Goal: Transaction & Acquisition: Purchase product/service

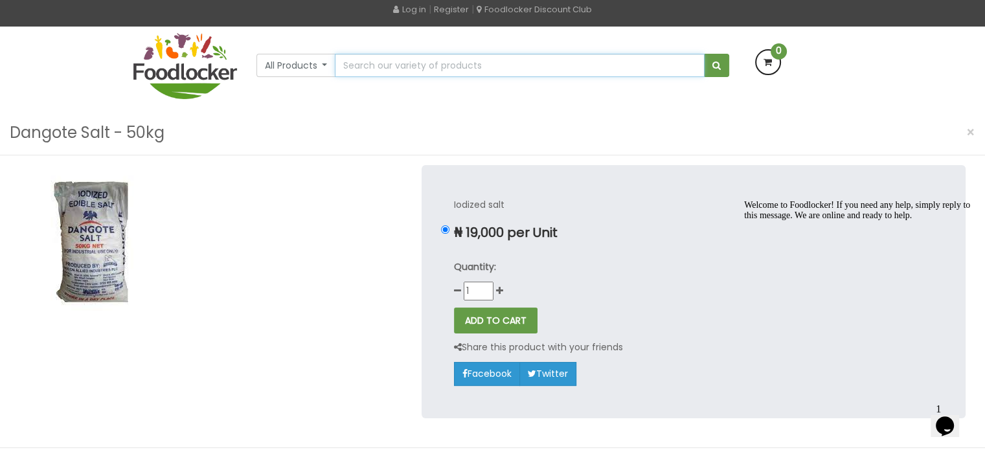
click at [378, 69] on input "text" at bounding box center [519, 65] width 369 height 23
type input "Malta Guinness"
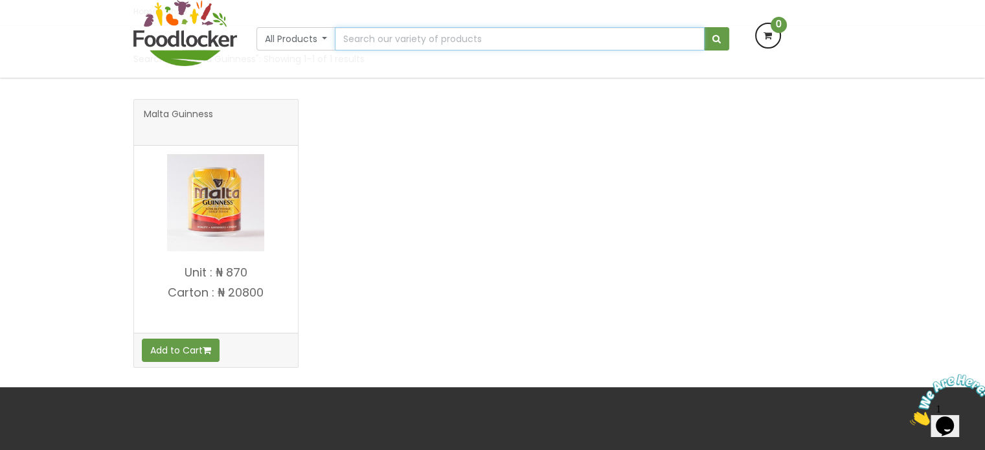
click at [463, 45] on input "text" at bounding box center [519, 38] width 369 height 23
paste input "schnapps"
type input "schnapps"
click at [717, 41] on span "submit" at bounding box center [716, 38] width 8 height 9
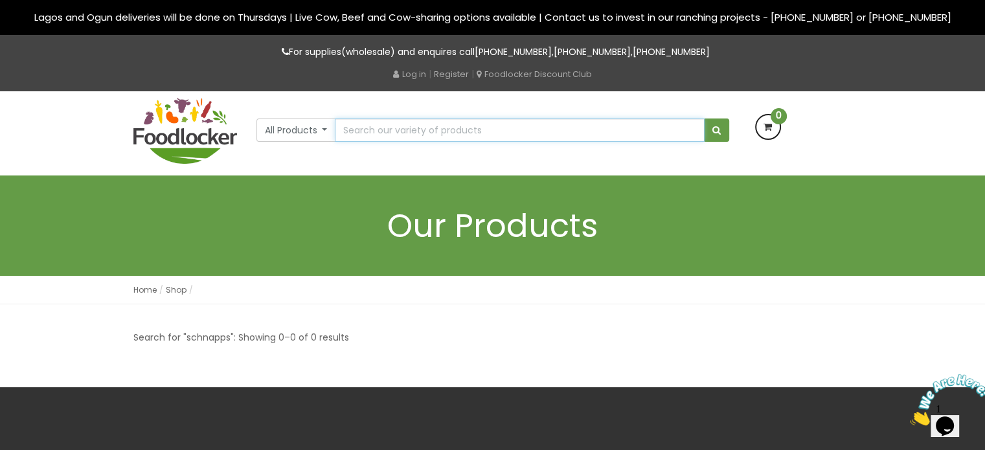
click at [403, 129] on input "text" at bounding box center [519, 129] width 369 height 23
paste input "Eja abori"
type input "Eja abori"
click at [718, 131] on span "submit" at bounding box center [716, 130] width 8 height 9
click at [399, 128] on input "text" at bounding box center [519, 129] width 369 height 23
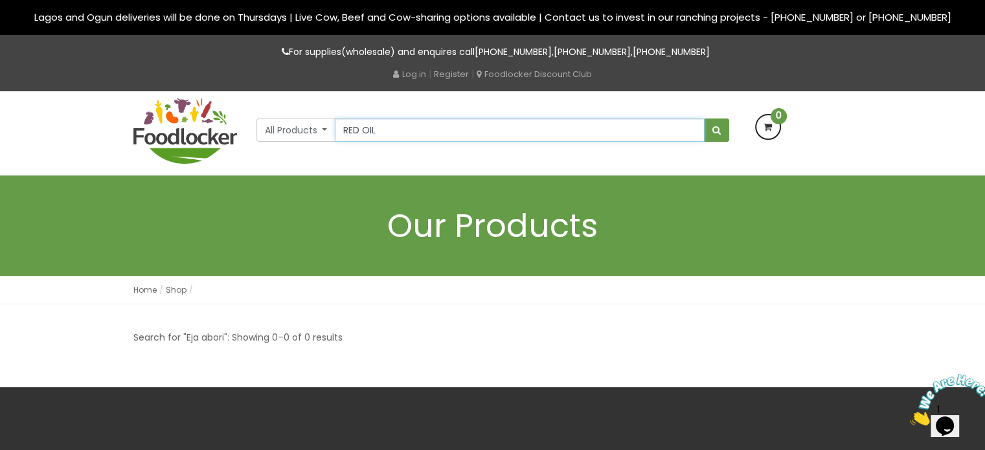
type input "RED OIL"
click at [704, 118] on button "submit" at bounding box center [716, 129] width 25 height 23
click at [386, 133] on input "text" at bounding box center [519, 129] width 369 height 23
type input "Okomu Banga Oil 4l"
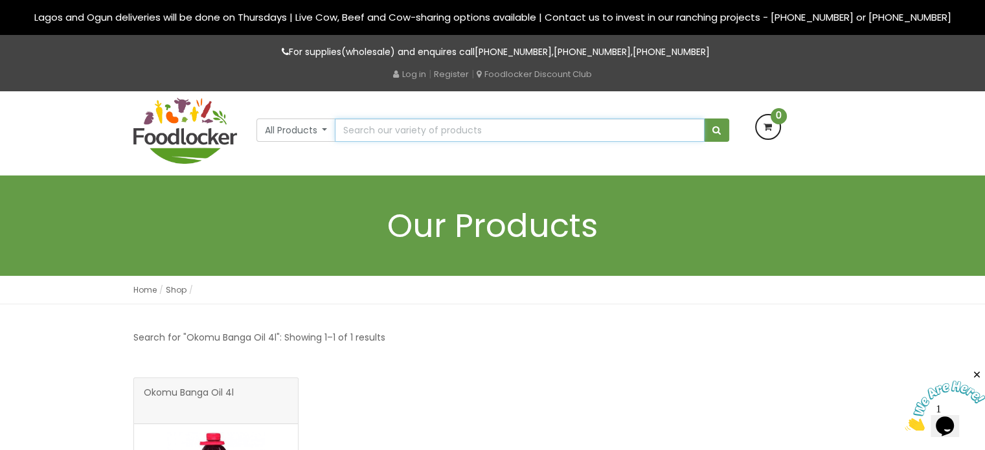
click at [406, 126] on input "text" at bounding box center [519, 129] width 369 height 23
type input "Wesson Canola Oil 4.7L"
click at [419, 133] on input "text" at bounding box center [519, 129] width 369 height 23
type input "OIL"
click at [704, 118] on button "submit" at bounding box center [716, 129] width 25 height 23
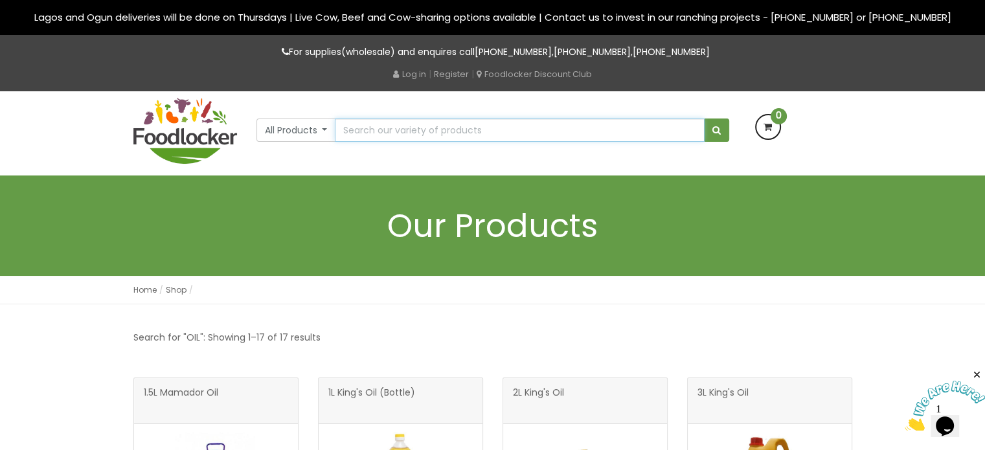
click at [449, 120] on input "text" at bounding box center [519, 129] width 369 height 23
click at [515, 130] on input "OIL" at bounding box center [519, 129] width 369 height 23
type input "Palm Oil (Ibo)"
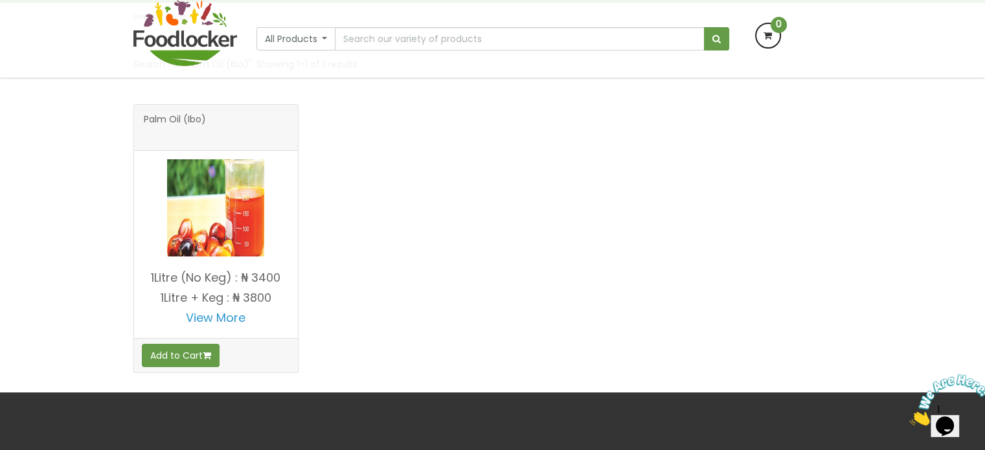
scroll to position [194, 0]
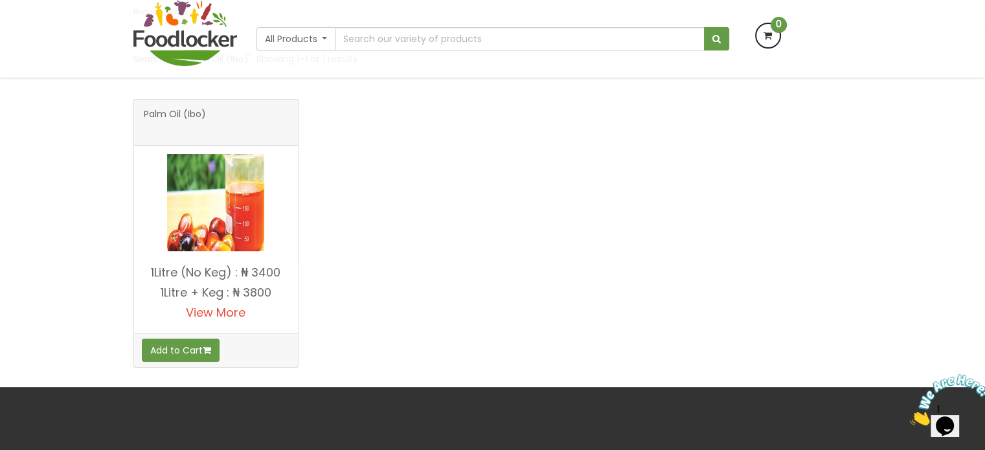
click at [220, 314] on link "View More" at bounding box center [216, 312] width 60 height 16
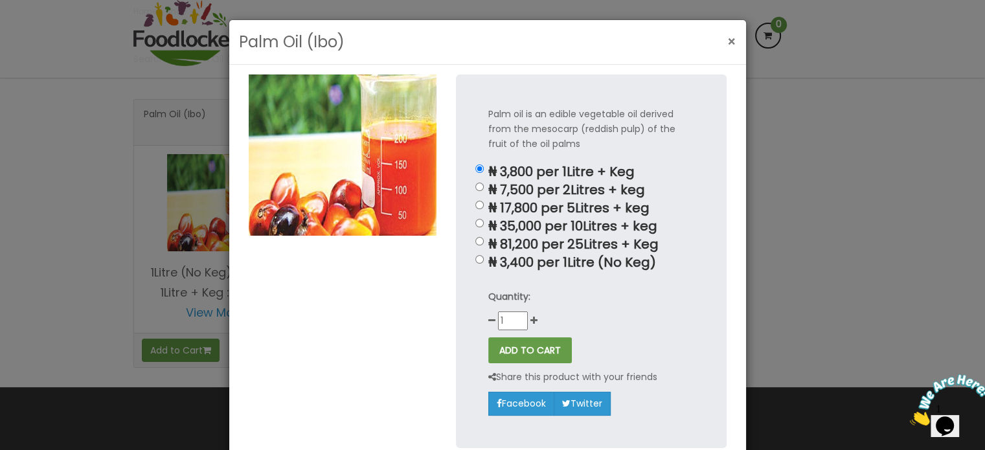
click at [727, 37] on span "×" at bounding box center [731, 41] width 9 height 19
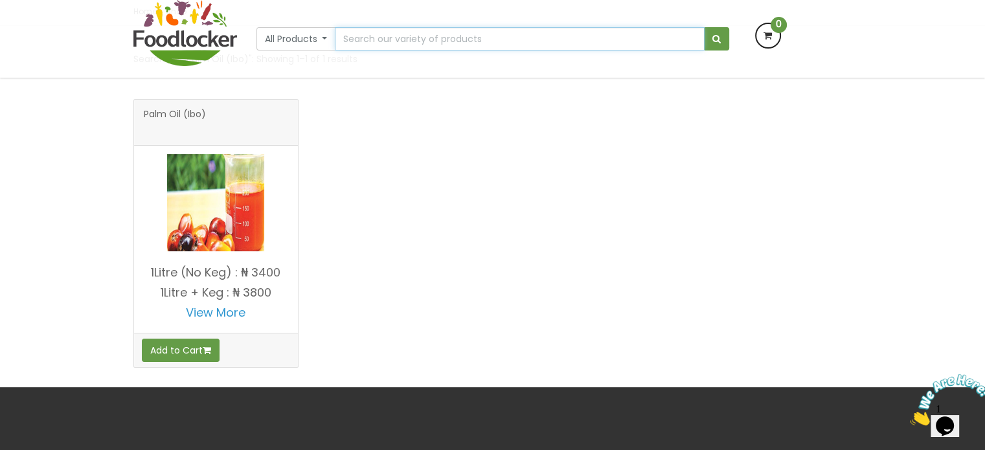
click at [388, 38] on input "text" at bounding box center [519, 38] width 369 height 23
type input "OIL"
click at [704, 27] on button "submit" at bounding box center [716, 38] width 25 height 23
click at [381, 38] on input "OIL" at bounding box center [519, 38] width 369 height 23
click at [704, 27] on button "submit" at bounding box center [716, 38] width 25 height 23
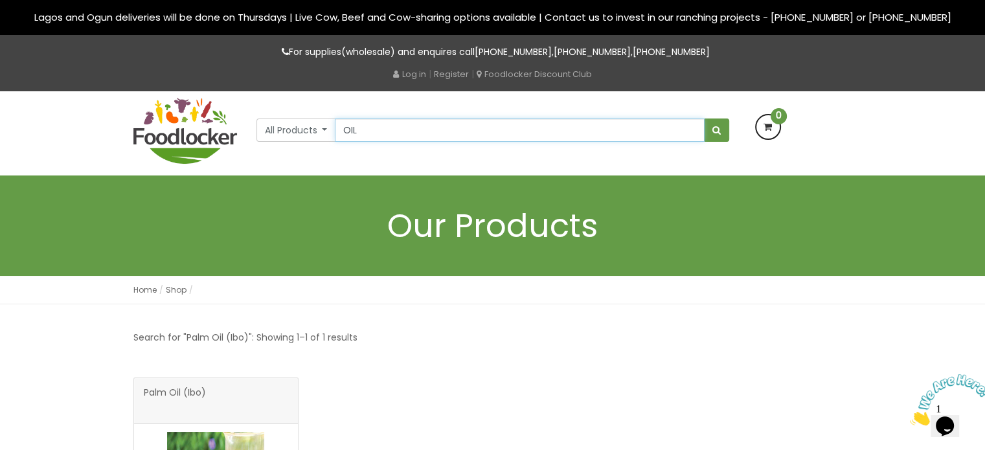
scroll to position [143, 0]
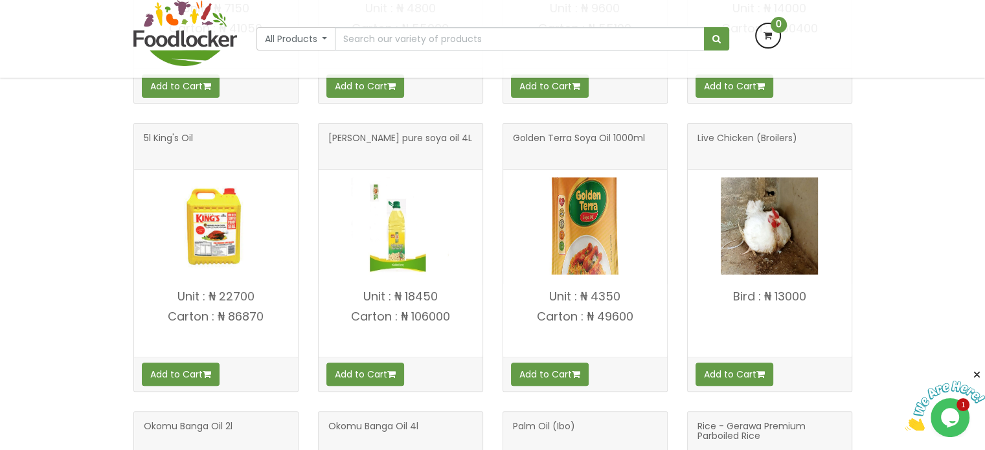
scroll to position [453, 0]
